Goal: Find specific page/section: Find specific page/section

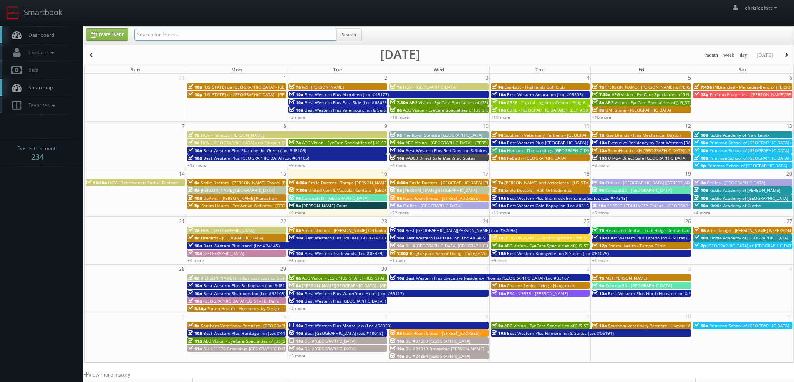
click at [163, 32] on input "text" at bounding box center [235, 35] width 202 height 12
type input "267 west hartford"
click at [352, 30] on button "Search" at bounding box center [348, 34] width 25 height 13
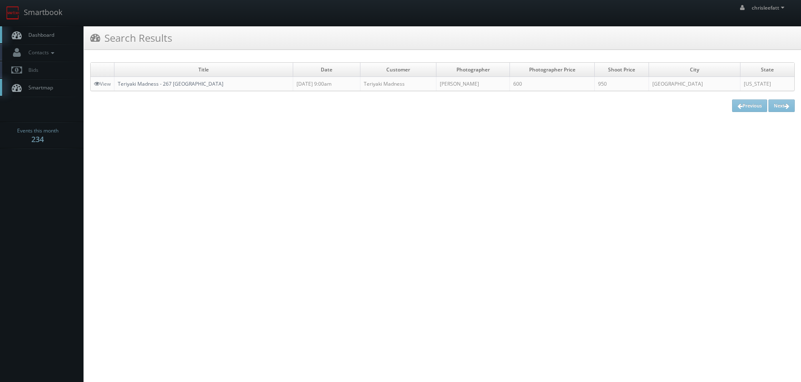
click at [131, 87] on link "Teriyaki Madness - 267 West Hartford" at bounding box center [171, 83] width 106 height 7
